Goal: Task Accomplishment & Management: Use online tool/utility

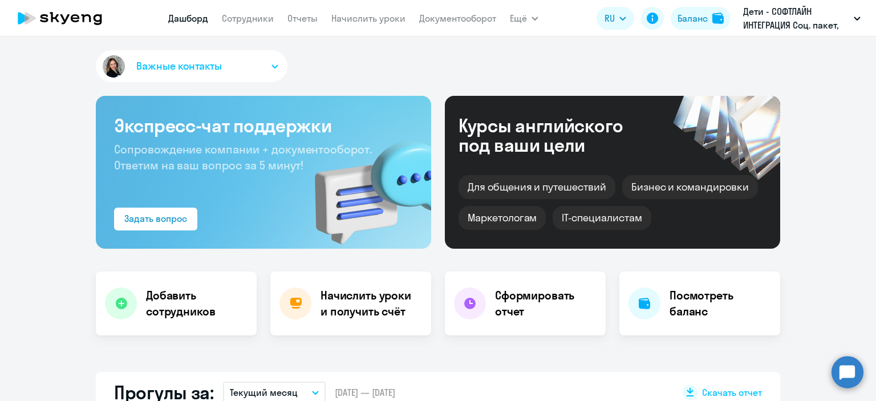
select select "30"
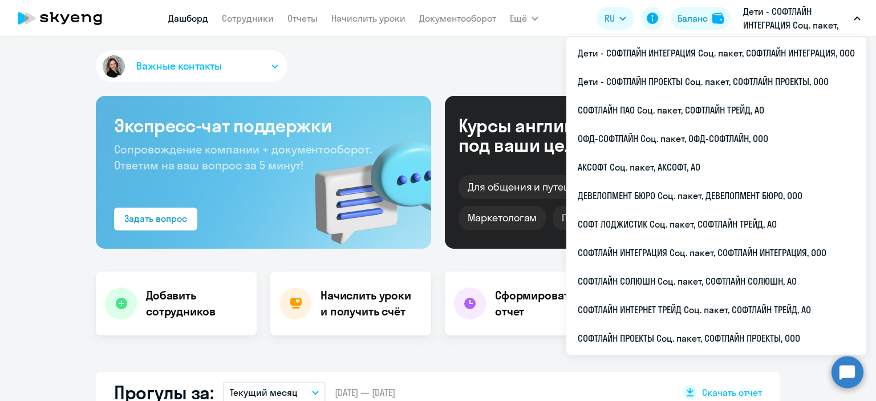
click at [860, 19] on icon "button" at bounding box center [857, 19] width 7 height 4
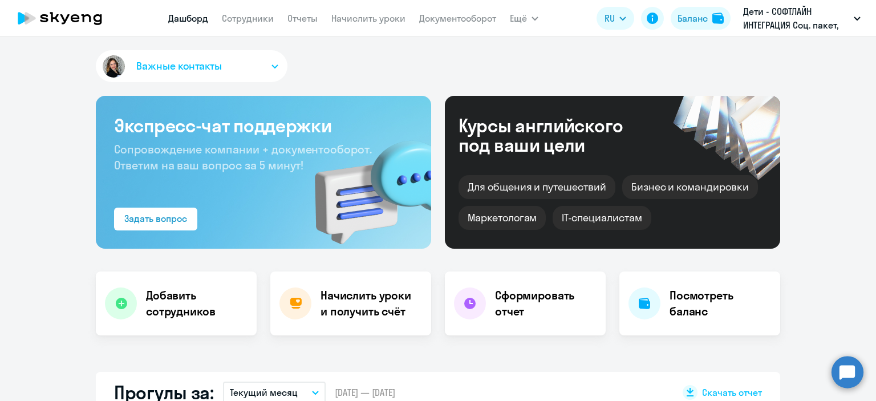
click at [854, 21] on button "Дети - СОФТЛАЙН ИНТЕГРАЦИЯ Соц. пакет, СОФТЛАЙН ИНТЕГРАЦИЯ, ООО" at bounding box center [801, 18] width 129 height 27
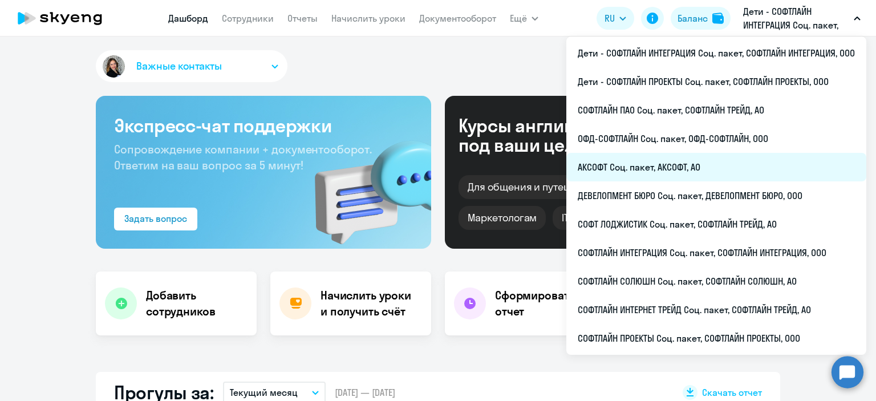
click at [633, 162] on li "АКСОФТ Соц. пакет, АКСОФТ, АО" at bounding box center [716, 167] width 300 height 29
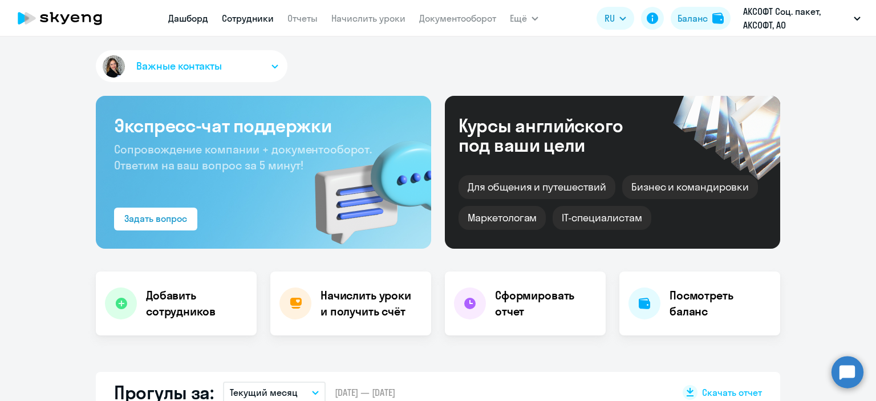
click at [230, 18] on link "Сотрудники" at bounding box center [248, 18] width 52 height 11
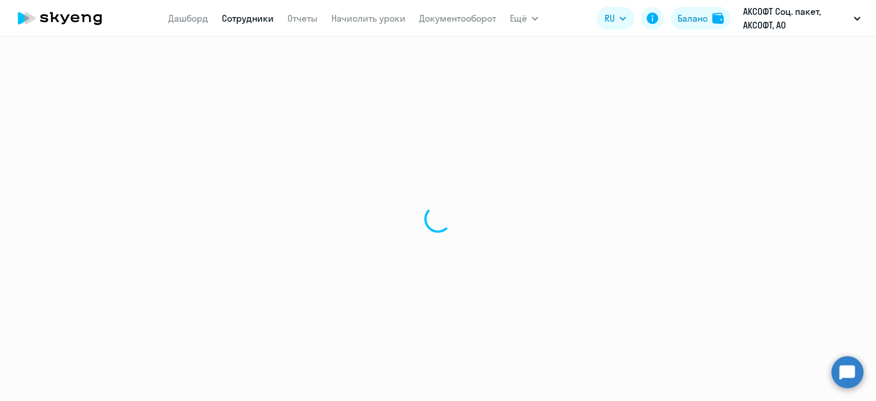
select select "30"
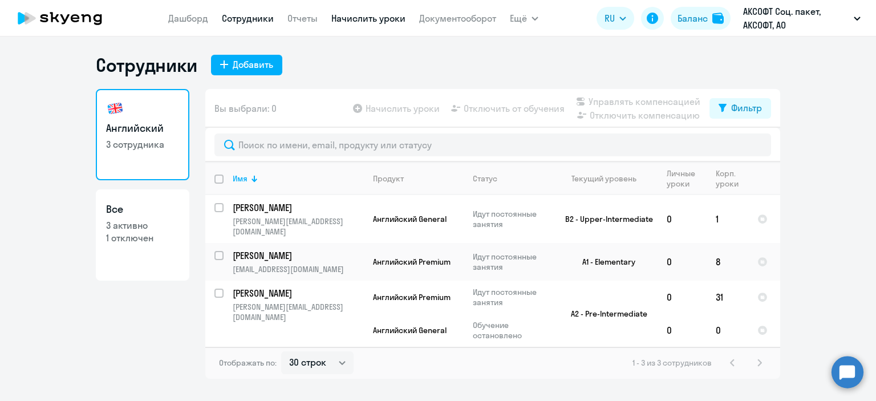
click at [360, 21] on link "Начислить уроки" at bounding box center [368, 18] width 74 height 11
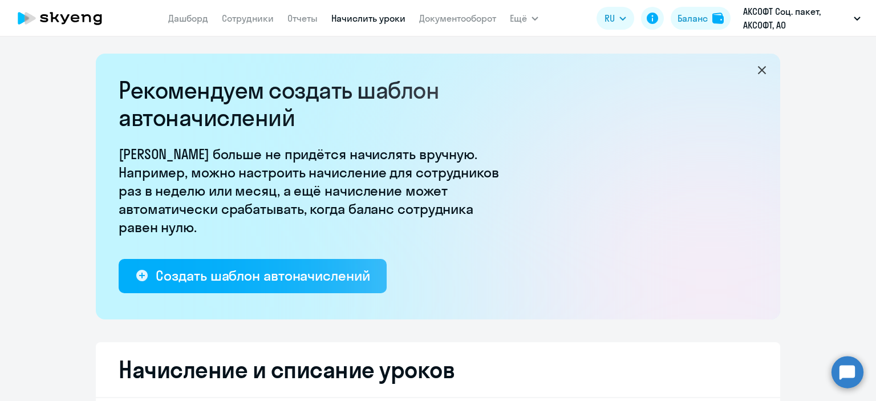
select select "10"
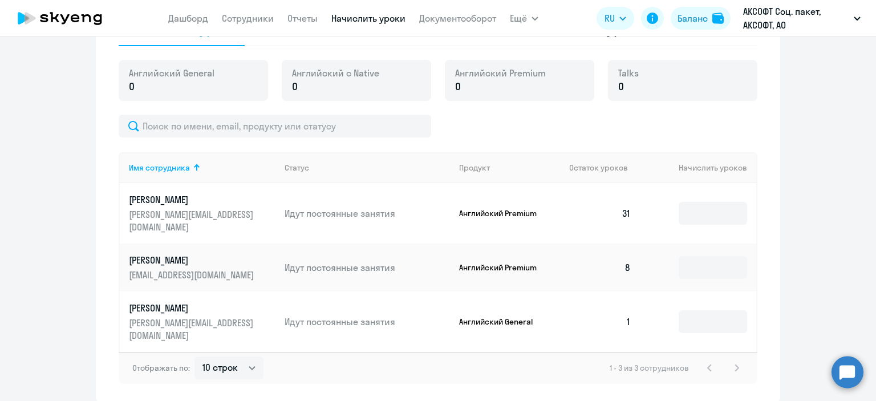
scroll to position [421, 0]
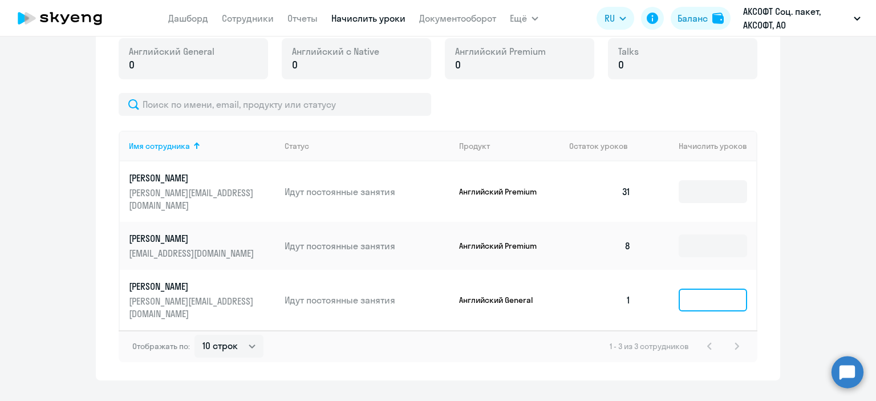
click at [697, 289] on input at bounding box center [713, 300] width 68 height 23
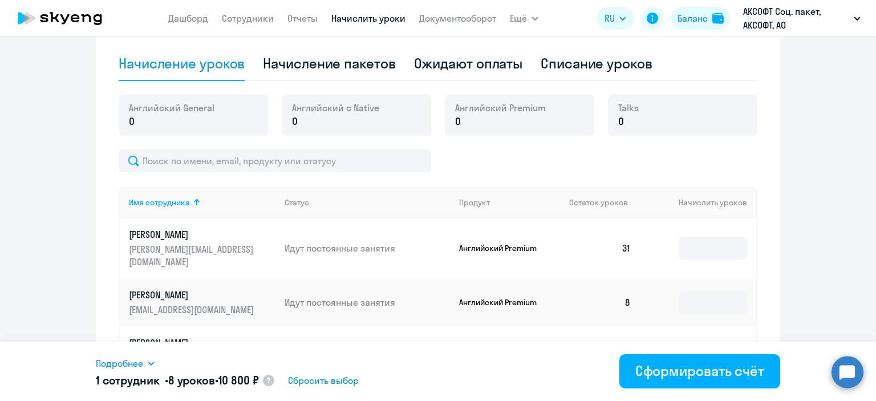
scroll to position [250, 0]
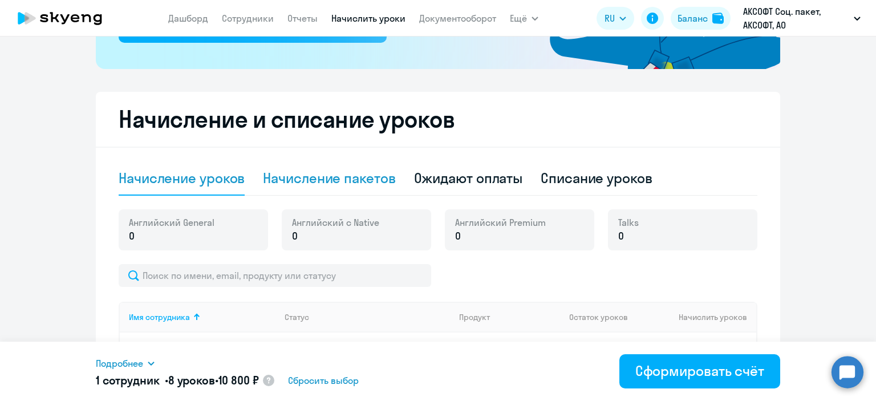
type input "8"
click at [306, 183] on div "Начисление пакетов" at bounding box center [329, 178] width 132 height 18
select select "10"
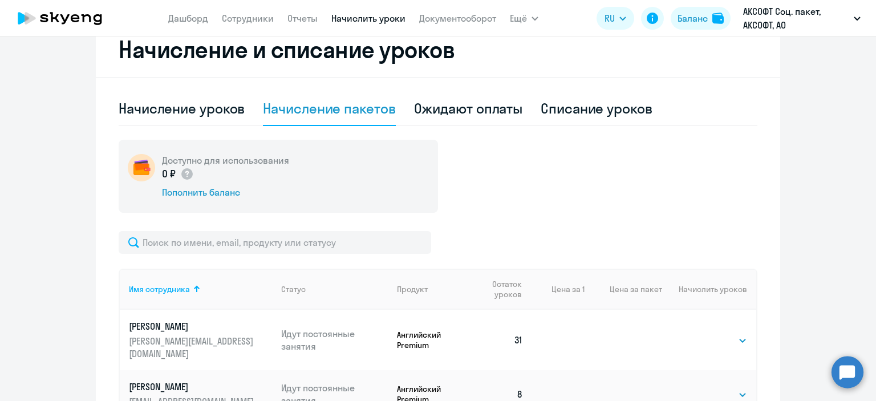
scroll to position [468, 0]
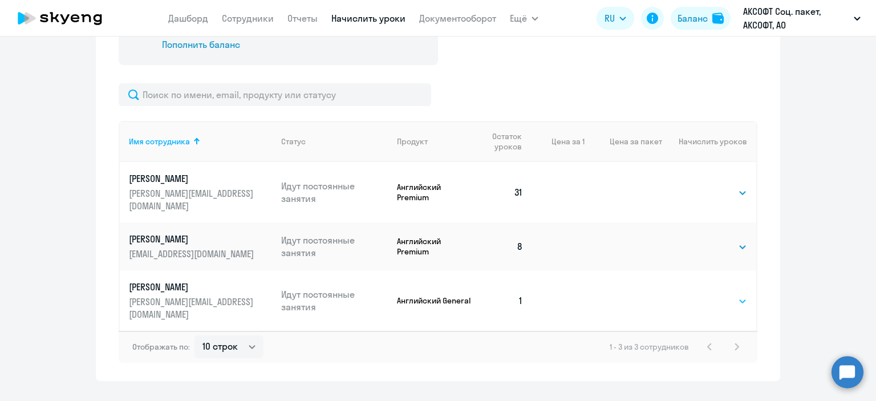
click at [739, 294] on select "Выбрать 4 8 16 32 64" at bounding box center [723, 301] width 47 height 14
select select "8"
click at [700, 294] on select "Выбрать 4 8 16 32 64" at bounding box center [723, 301] width 47 height 14
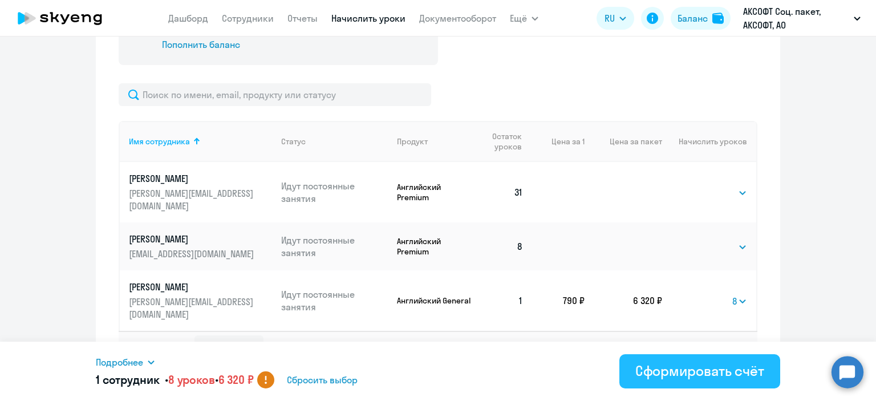
click at [663, 375] on div "Сформировать счёт" at bounding box center [699, 371] width 129 height 18
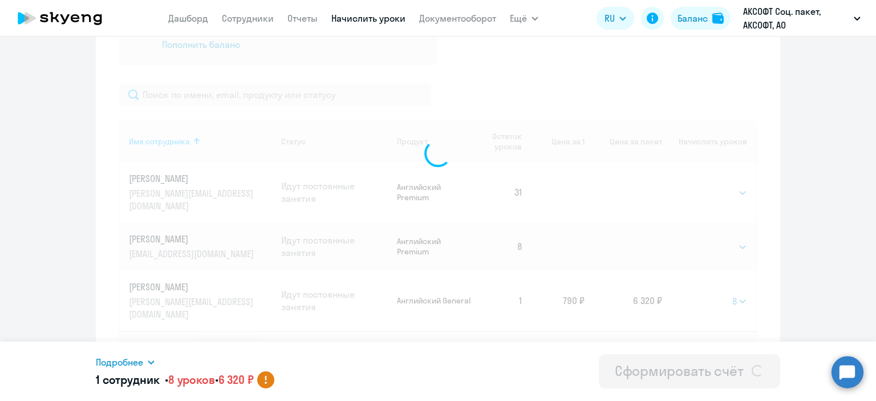
select select
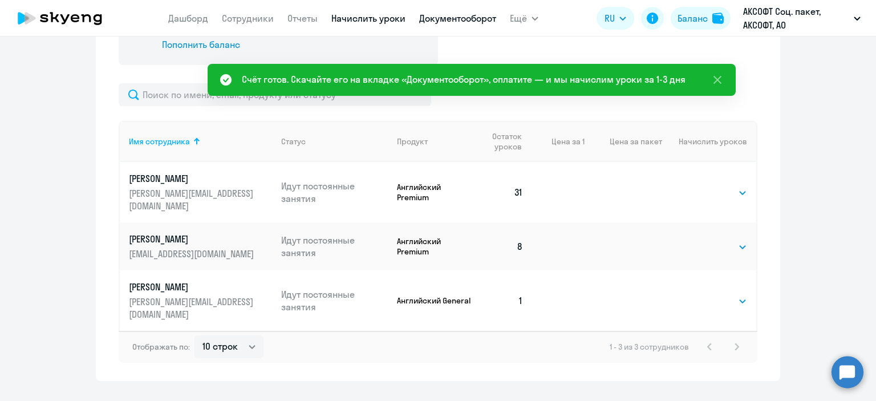
click at [437, 18] on link "Документооборот" at bounding box center [457, 18] width 77 height 11
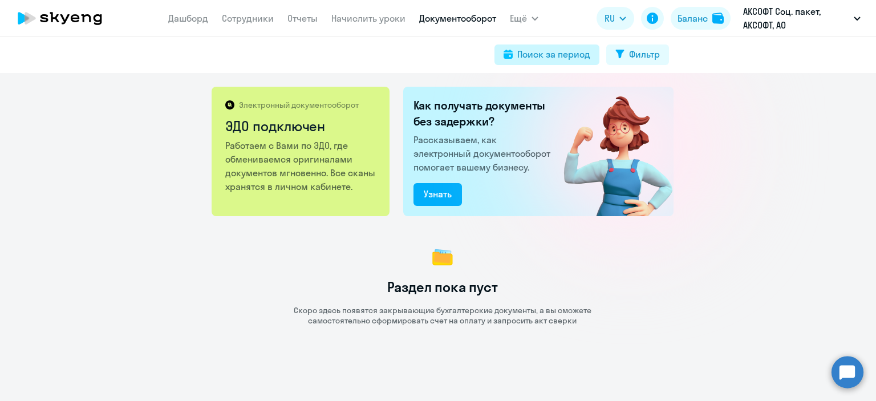
click at [537, 52] on div "Поиск за период" at bounding box center [553, 54] width 73 height 14
select select "all"
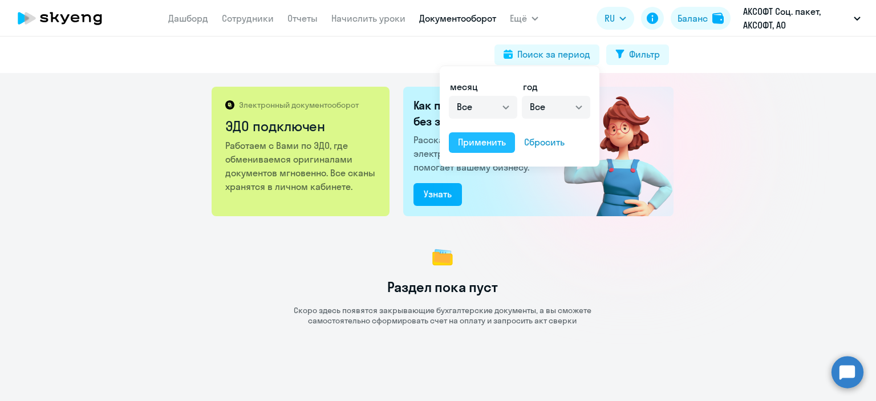
click at [488, 143] on div "Применить" at bounding box center [482, 142] width 48 height 14
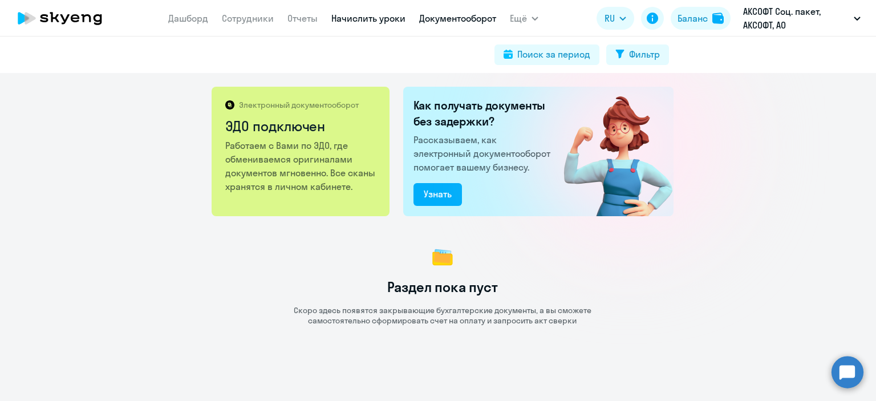
click at [352, 15] on link "Начислить уроки" at bounding box center [368, 18] width 74 height 11
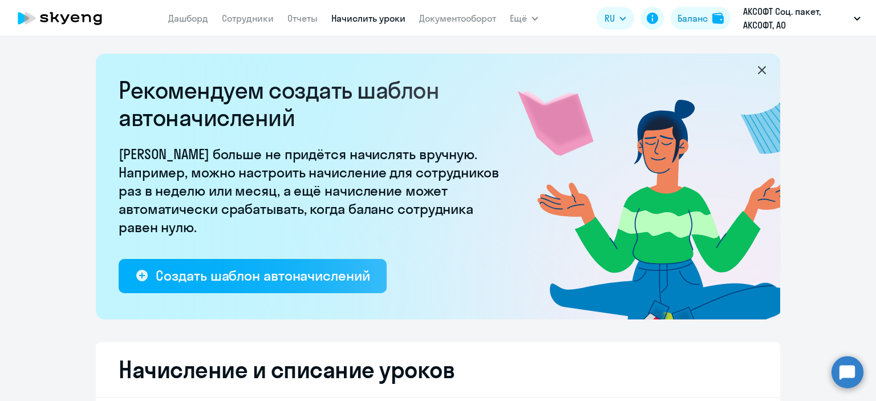
select select "10"
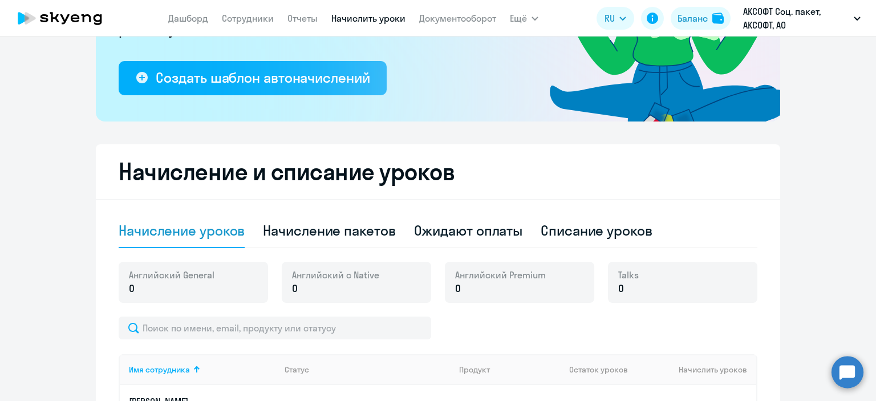
scroll to position [193, 0]
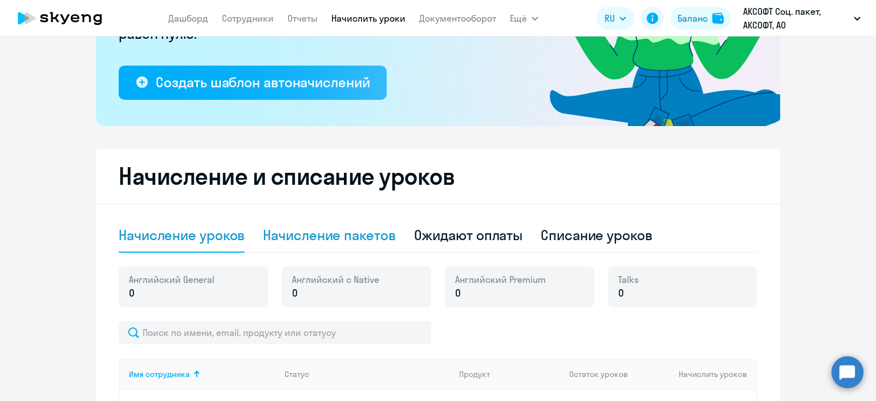
click at [307, 236] on div "Начисление пакетов" at bounding box center [329, 235] width 132 height 18
select select "10"
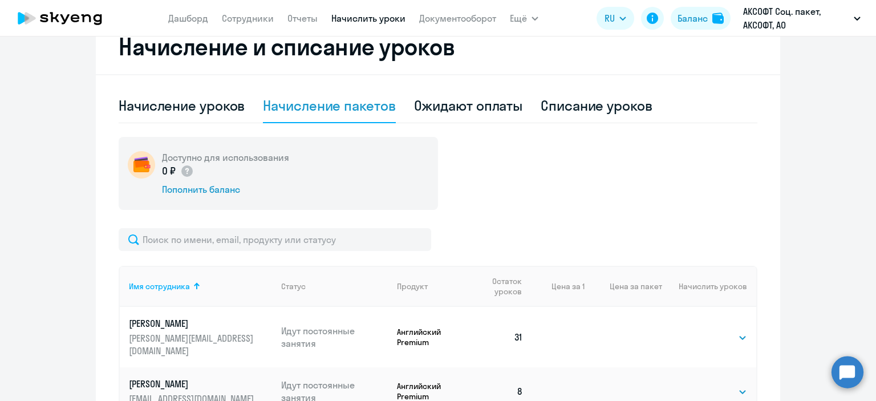
scroll to position [468, 0]
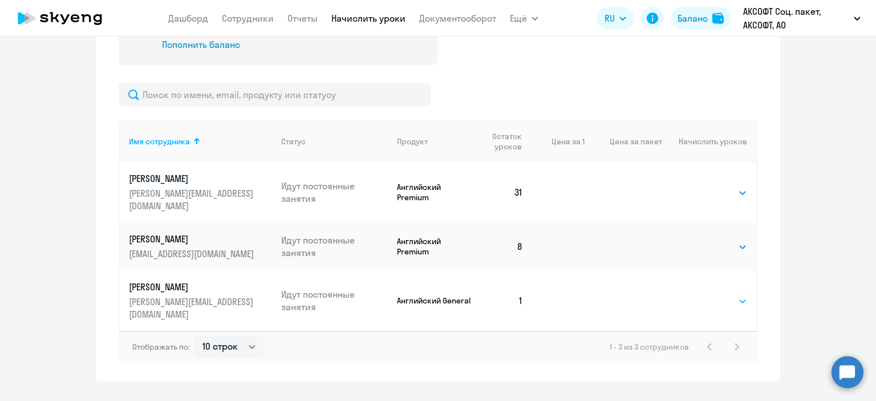
click at [738, 294] on select "Выбрать 4 8 16 32 64" at bounding box center [723, 301] width 47 height 14
select select "8"
click at [700, 294] on select "Выбрать 4 8 16 32 64" at bounding box center [723, 301] width 47 height 14
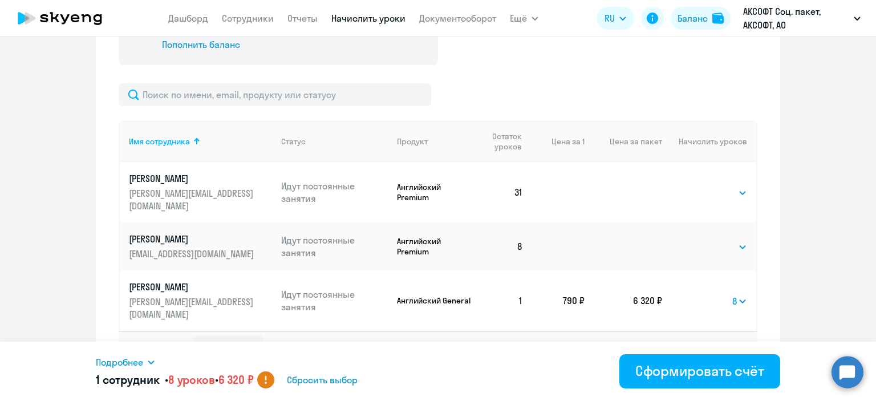
click at [151, 361] on icon at bounding box center [151, 362] width 9 height 9
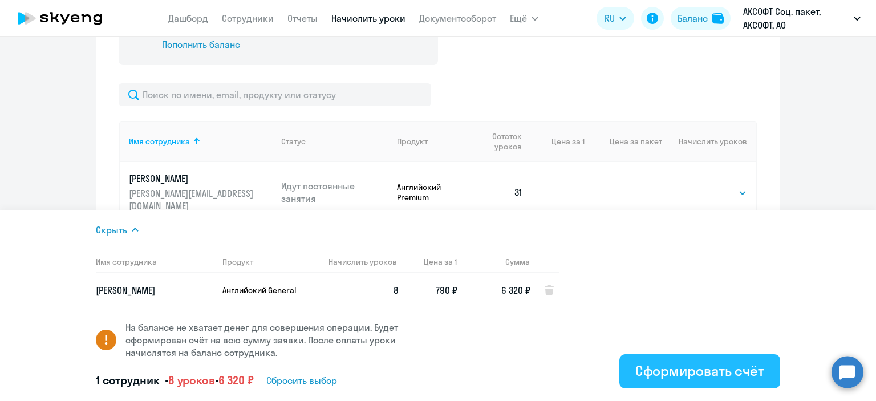
click at [667, 379] on div "Сформировать счёт" at bounding box center [699, 371] width 129 height 18
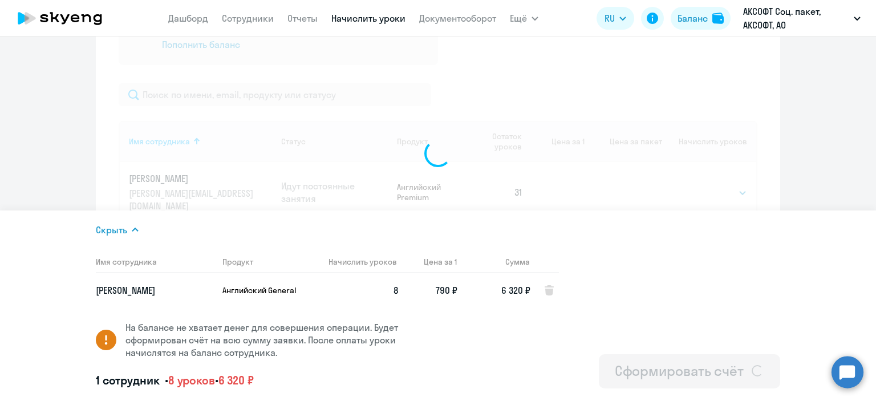
select select
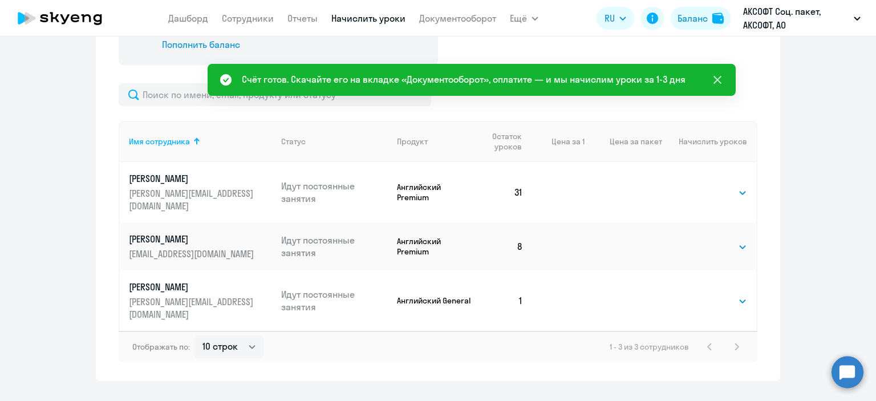
click at [716, 77] on icon at bounding box center [717, 80] width 8 height 8
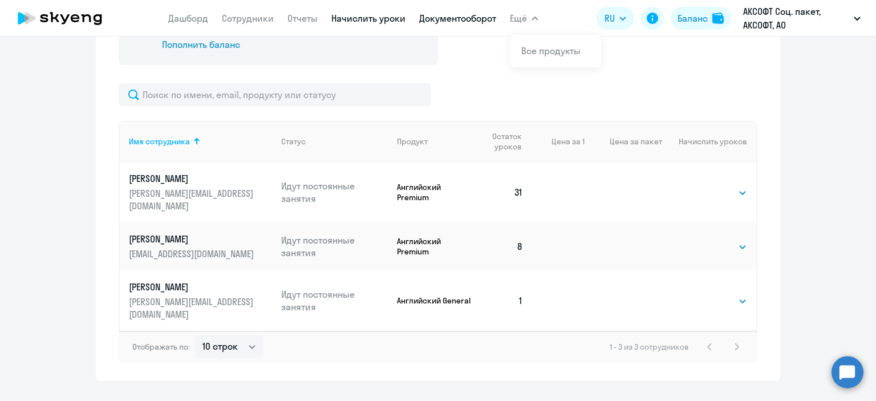
click at [455, 19] on link "Документооборот" at bounding box center [457, 18] width 77 height 11
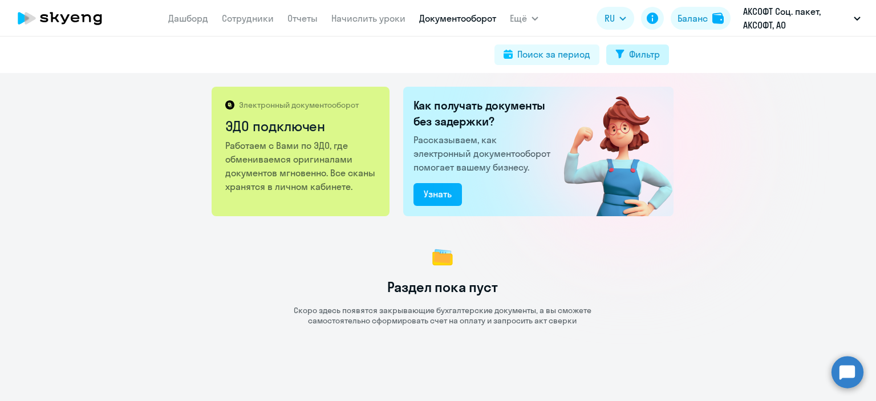
click at [641, 51] on div "Фильтр" at bounding box center [644, 54] width 31 height 14
select select "all"
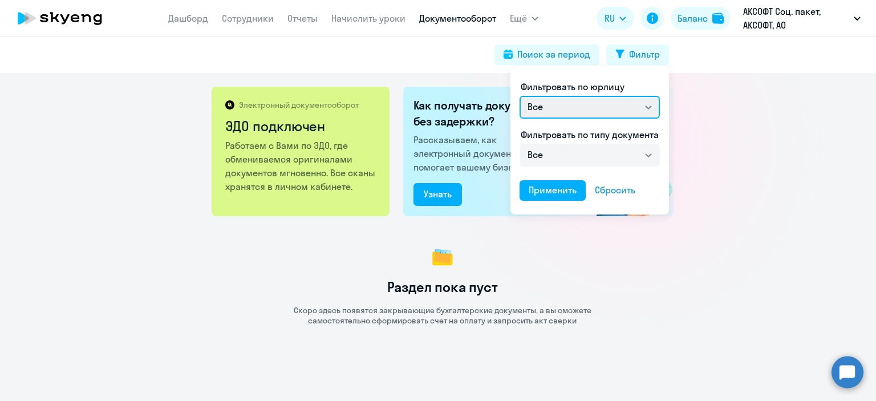
click at [650, 107] on select "Все" at bounding box center [589, 107] width 140 height 23
click at [519, 96] on select "Все" at bounding box center [589, 107] width 140 height 23
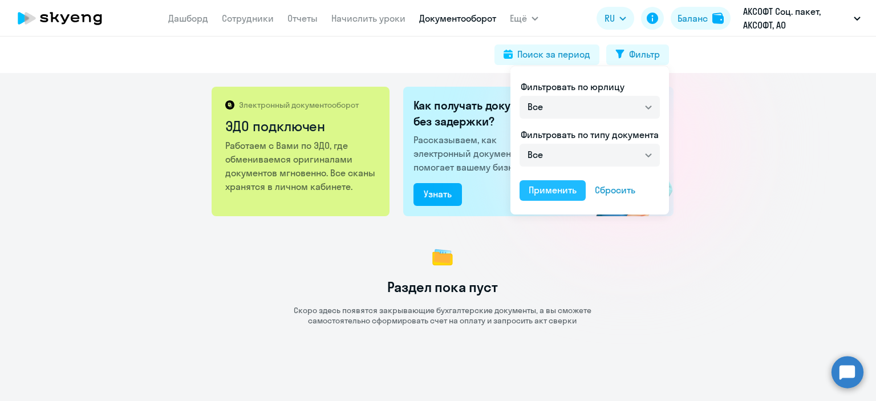
click at [547, 190] on div "Применить" at bounding box center [553, 190] width 48 height 14
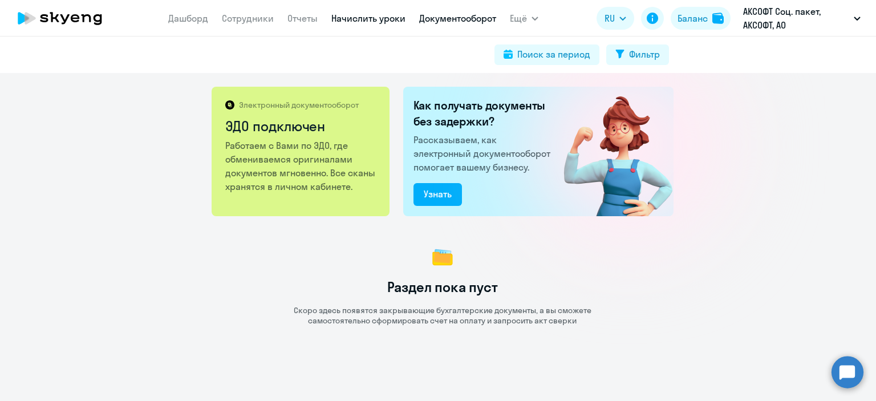
click at [353, 20] on link "Начислить уроки" at bounding box center [368, 18] width 74 height 11
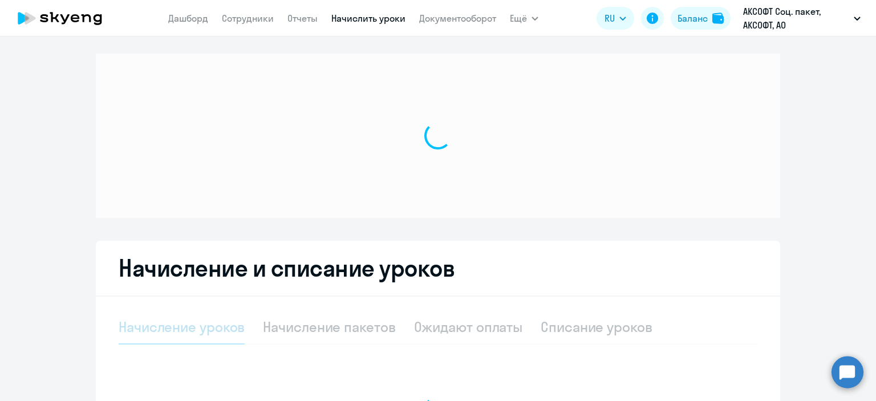
select select "10"
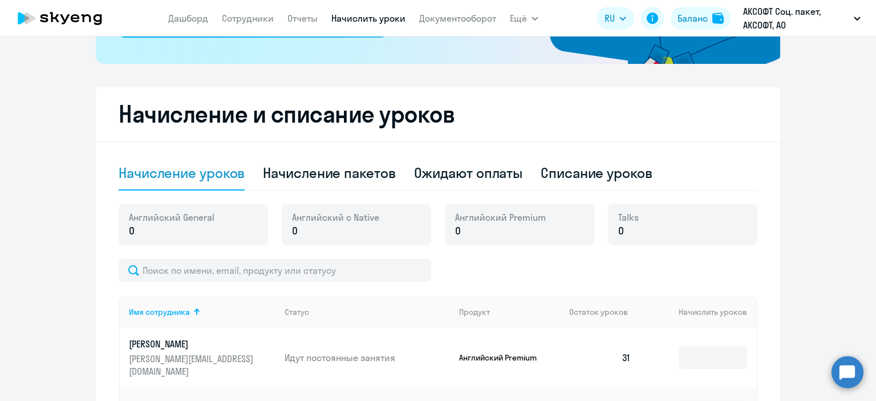
scroll to position [136, 0]
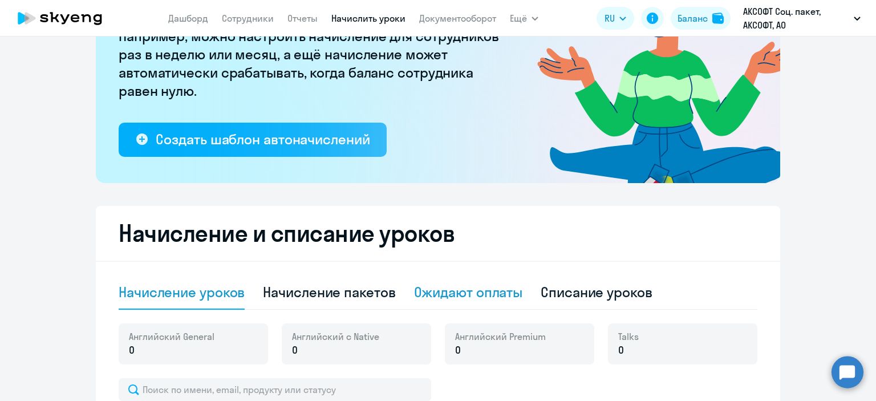
click at [462, 293] on div "Ожидают оплаты" at bounding box center [468, 292] width 109 height 18
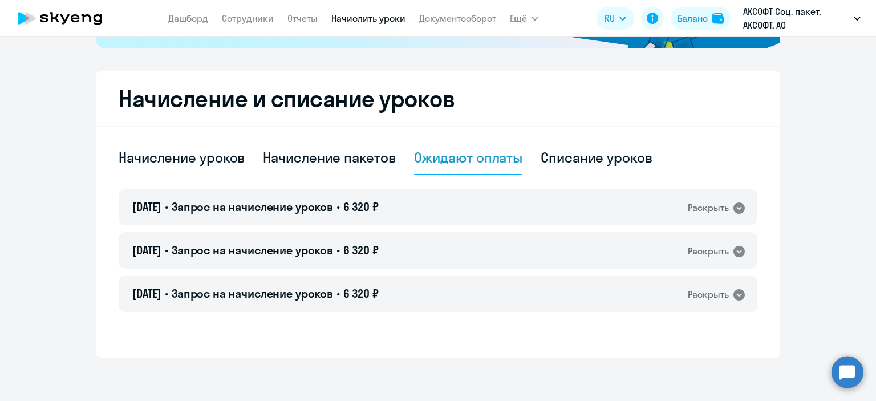
scroll to position [273, 0]
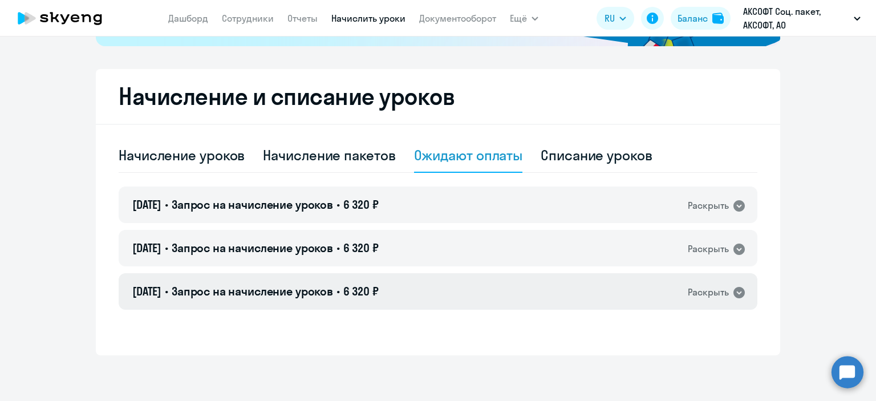
click at [733, 294] on icon at bounding box center [738, 292] width 11 height 11
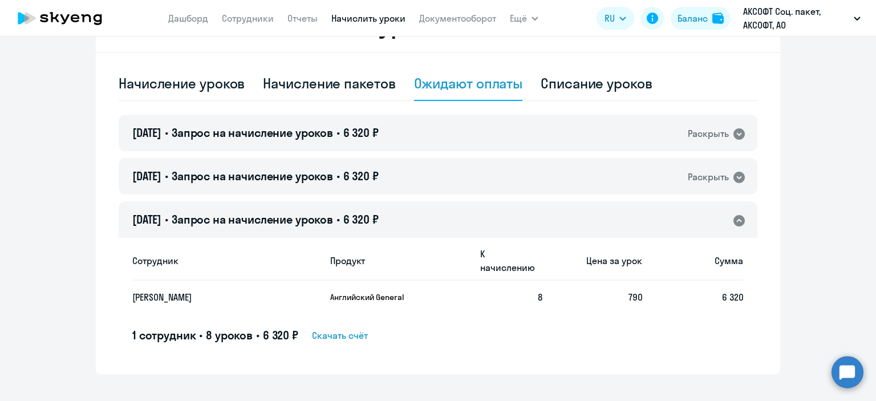
scroll to position [350, 0]
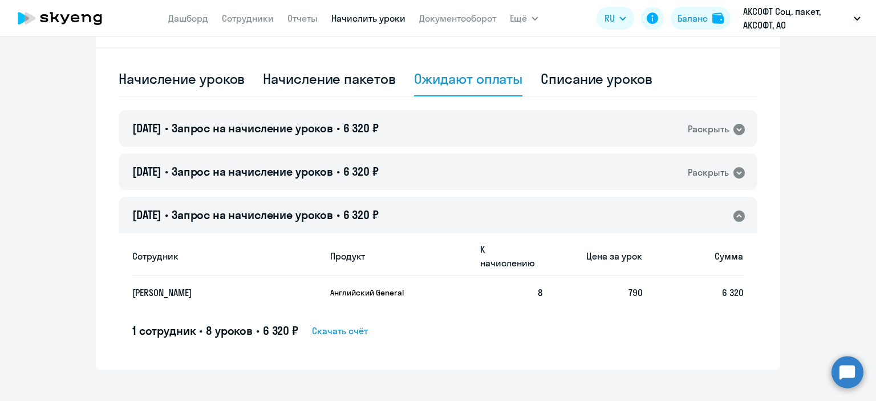
click at [331, 324] on span "Скачать счёт" at bounding box center [340, 331] width 56 height 14
click at [442, 377] on div "Рекомендуем создать шаблон автоначислений Уроки больше не придётся начислять вр…" at bounding box center [438, 218] width 876 height 364
